Goal: Task Accomplishment & Management: Use online tool/utility

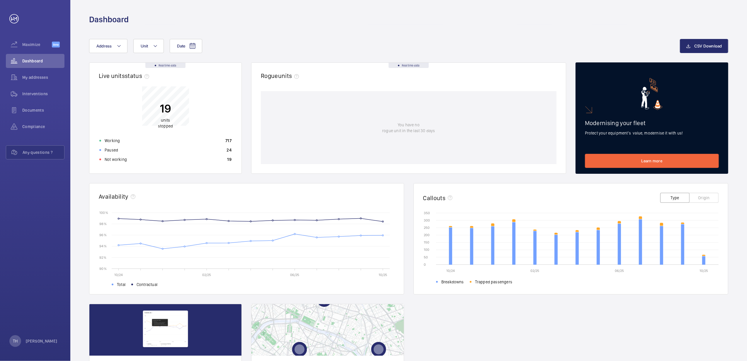
click at [115, 159] on p "Not working" at bounding box center [116, 160] width 22 height 6
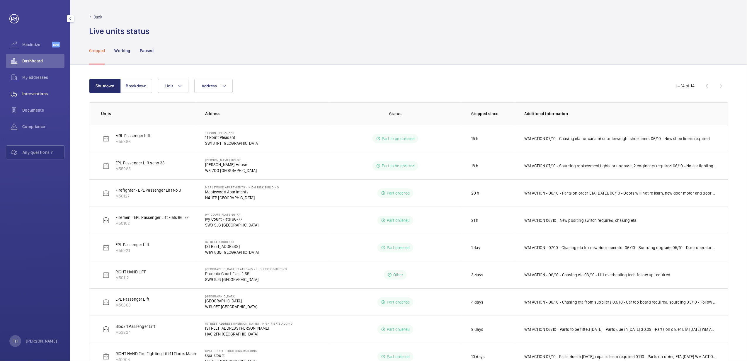
click at [37, 93] on span "Interventions" at bounding box center [43, 94] width 42 height 6
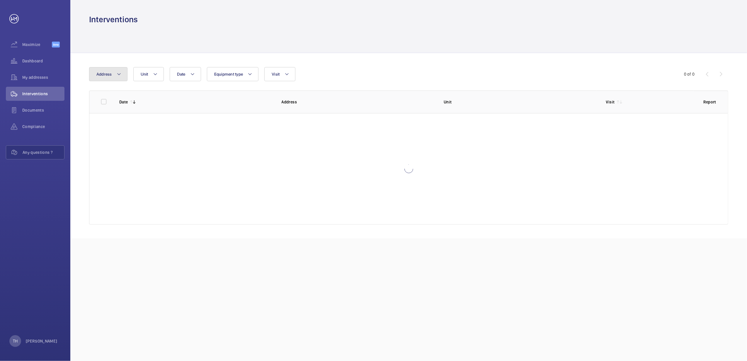
click at [118, 75] on mat-icon at bounding box center [119, 74] width 5 height 7
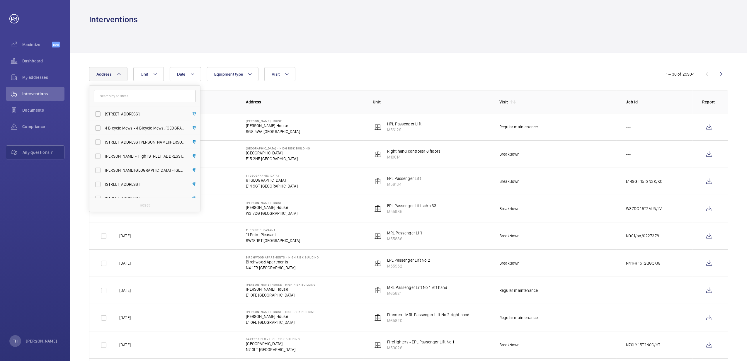
click at [118, 93] on input "text" at bounding box center [145, 96] width 102 height 12
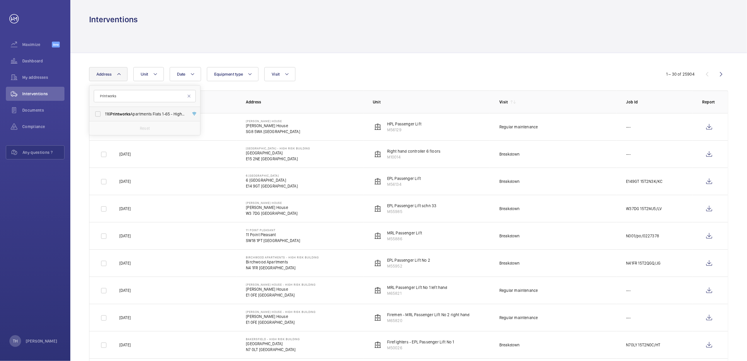
type input "Printworks"
click at [154, 114] on span "116 Printworks Apartments Flats 1-65 - High Risk Building - 116 Printworks Apar…" at bounding box center [145, 114] width 81 height 6
click at [104, 114] on input "116 Printworks Apartments Flats 1-65 - High Risk Building - 116 Printworks Apar…" at bounding box center [98, 114] width 12 height 12
checkbox input "true"
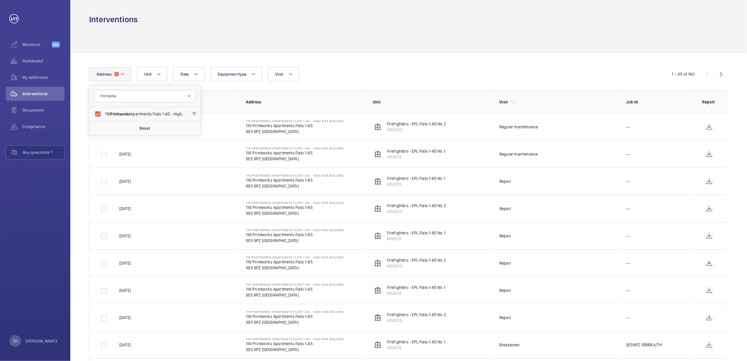
click at [310, 27] on div at bounding box center [408, 39] width 639 height 28
click at [121, 74] on mat-icon at bounding box center [122, 74] width 5 height 7
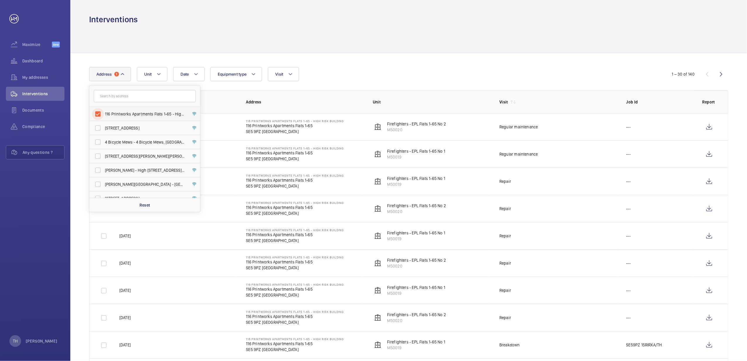
click at [97, 114] on input "116 Printworks Apartments Flats 1-65 - High Risk Building - 116 Printworks Apar…" at bounding box center [98, 114] width 12 height 12
checkbox input "false"
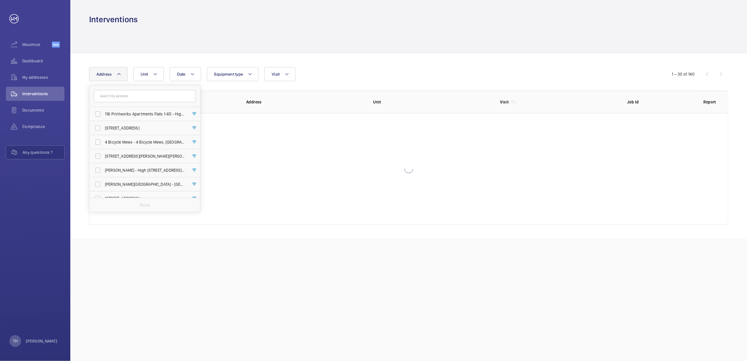
click at [153, 36] on div at bounding box center [408, 39] width 639 height 28
